Goal: Navigation & Orientation: Find specific page/section

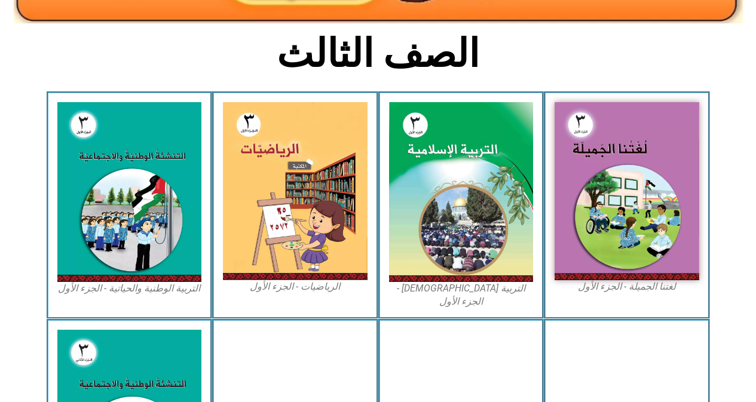
scroll to position [281, 0]
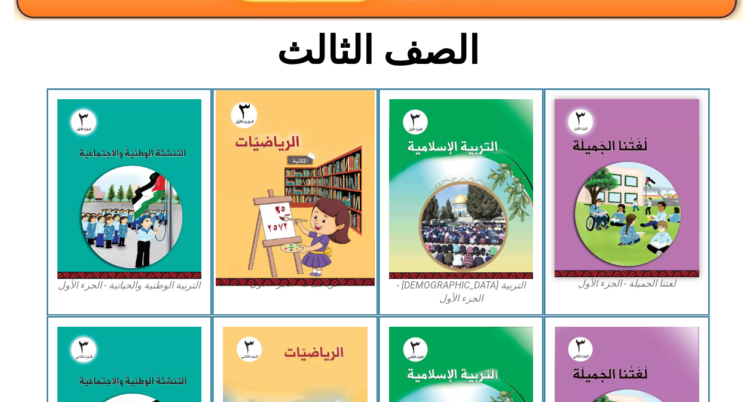
click at [367, 209] on img at bounding box center [295, 188] width 159 height 196
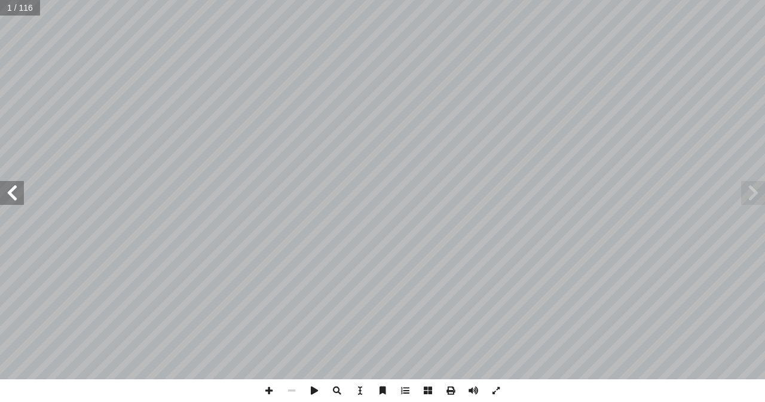
click at [14, 192] on span at bounding box center [12, 193] width 24 height 24
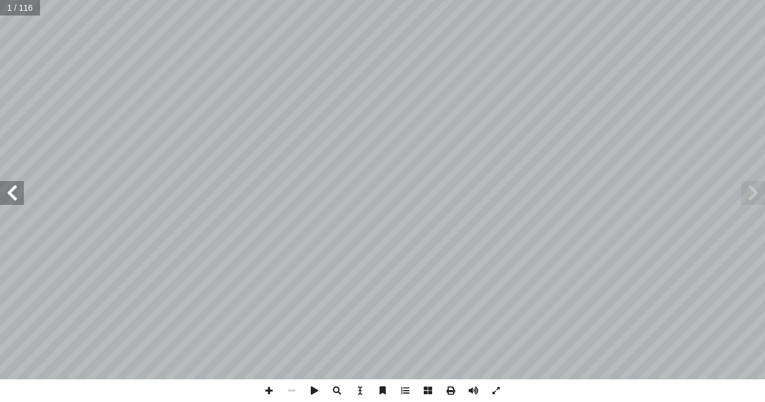
click at [14, 192] on span at bounding box center [12, 193] width 24 height 24
click at [14, 193] on span at bounding box center [12, 193] width 24 height 24
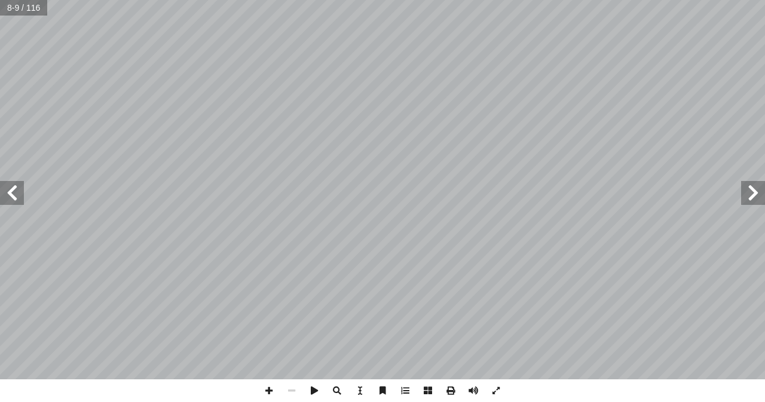
click at [14, 193] on span at bounding box center [12, 193] width 24 height 24
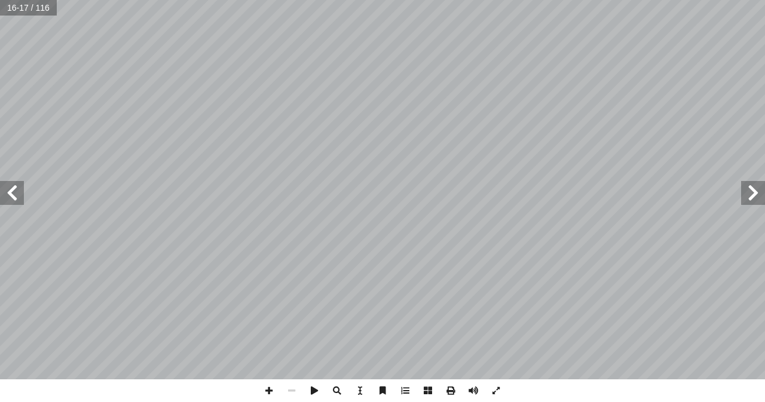
click at [14, 193] on span at bounding box center [12, 193] width 24 height 24
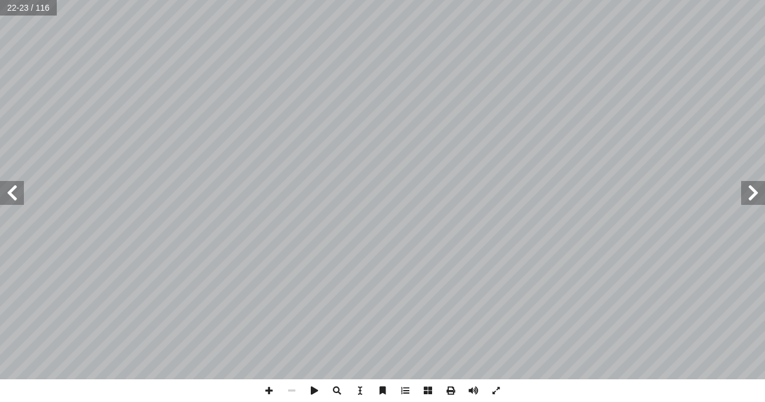
click at [14, 193] on span at bounding box center [12, 193] width 24 height 24
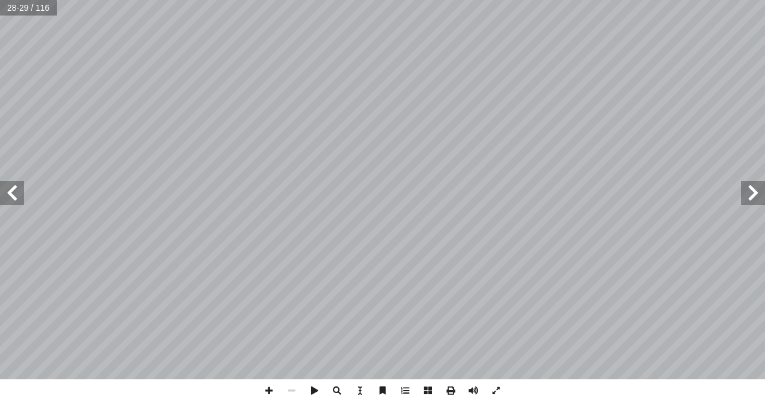
click at [14, 193] on span at bounding box center [12, 193] width 24 height 24
click at [266, 389] on span at bounding box center [268, 390] width 23 height 23
